Goal: Information Seeking & Learning: Learn about a topic

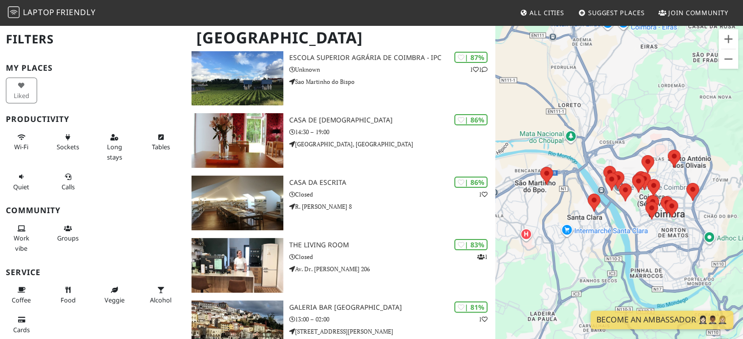
scroll to position [159, 0]
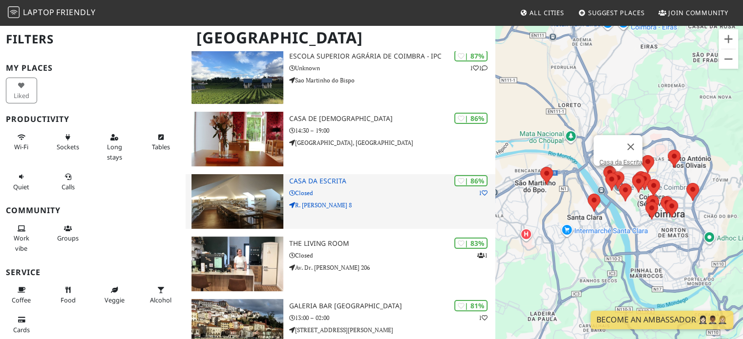
click at [324, 177] on h3 "Casa da Escrita" at bounding box center [392, 181] width 207 height 8
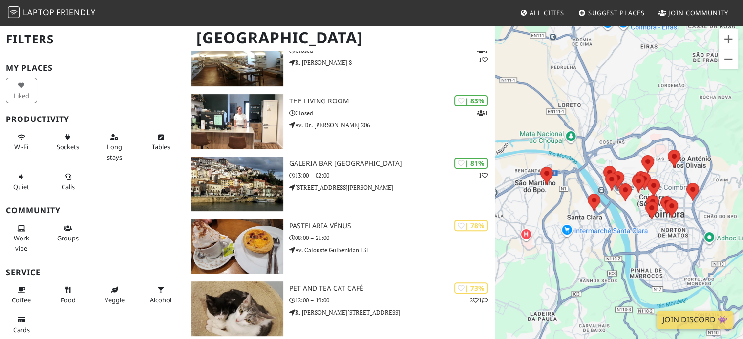
scroll to position [303, 0]
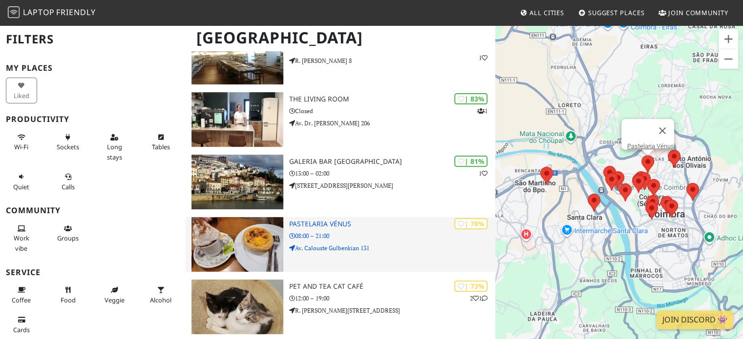
click at [335, 220] on h3 "Pastelaria Vénus" at bounding box center [392, 224] width 207 height 8
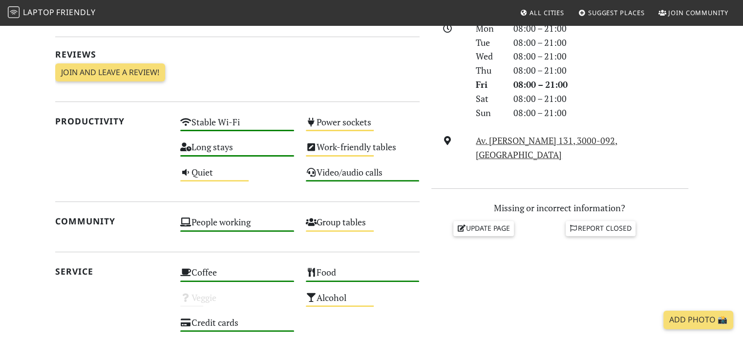
scroll to position [294, 0]
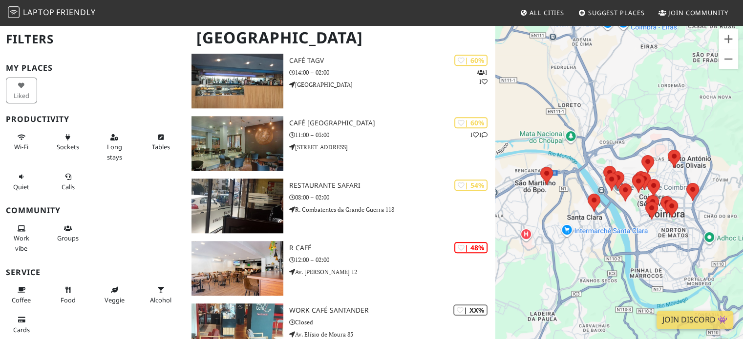
scroll to position [979, 0]
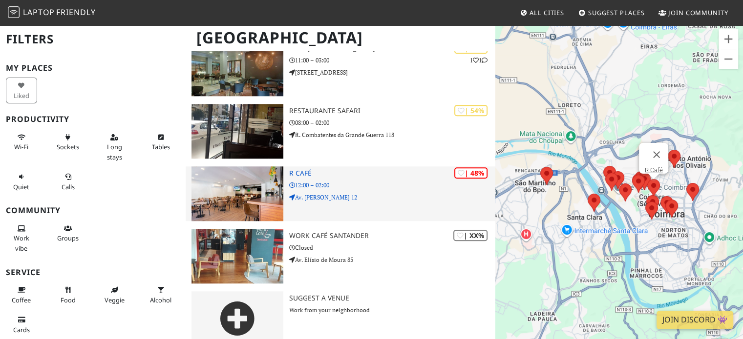
click at [307, 169] on h3 "R Café" at bounding box center [392, 173] width 207 height 8
